Goal: Task Accomplishment & Management: Manage account settings

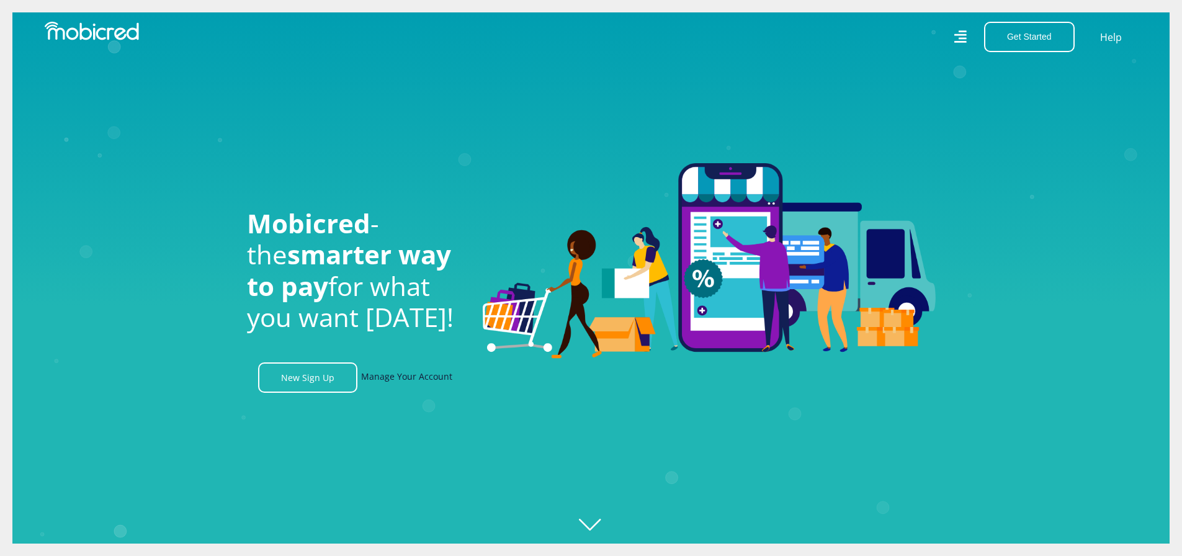
scroll to position [0, 1591]
click at [409, 384] on link "Manage Your Account" at bounding box center [406, 377] width 91 height 30
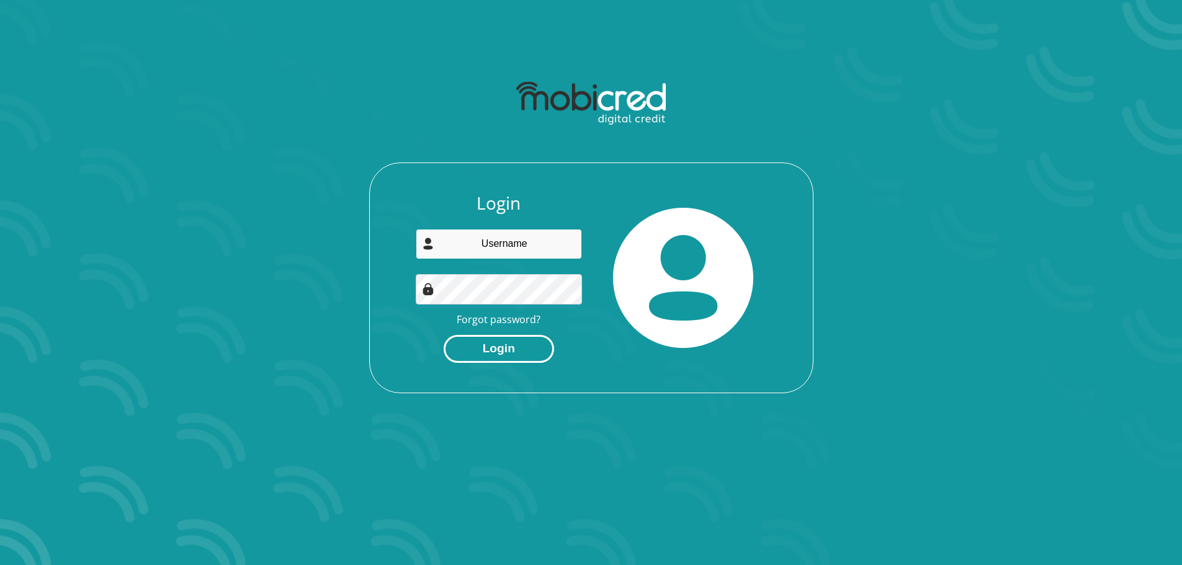
type input "anton@diri.co.za"
click at [480, 354] on button "Login" at bounding box center [499, 349] width 110 height 28
